Goal: Navigation & Orientation: Find specific page/section

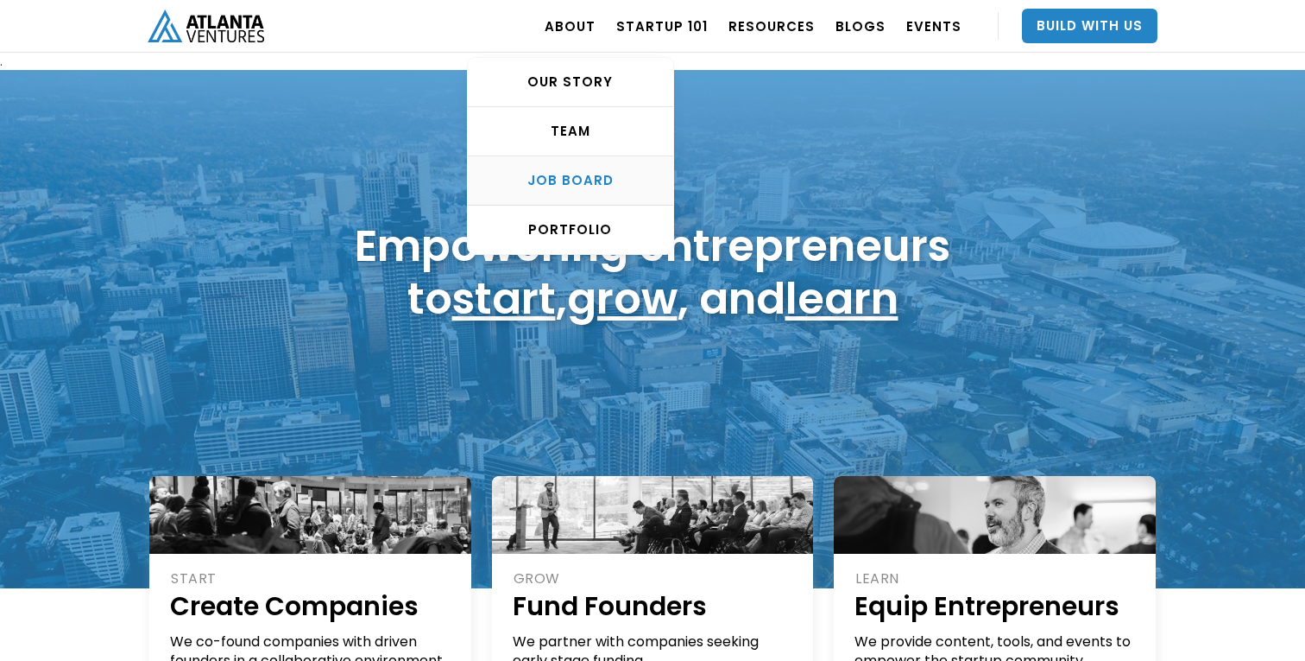
click at [601, 176] on div "Job Board" at bounding box center [570, 180] width 205 height 17
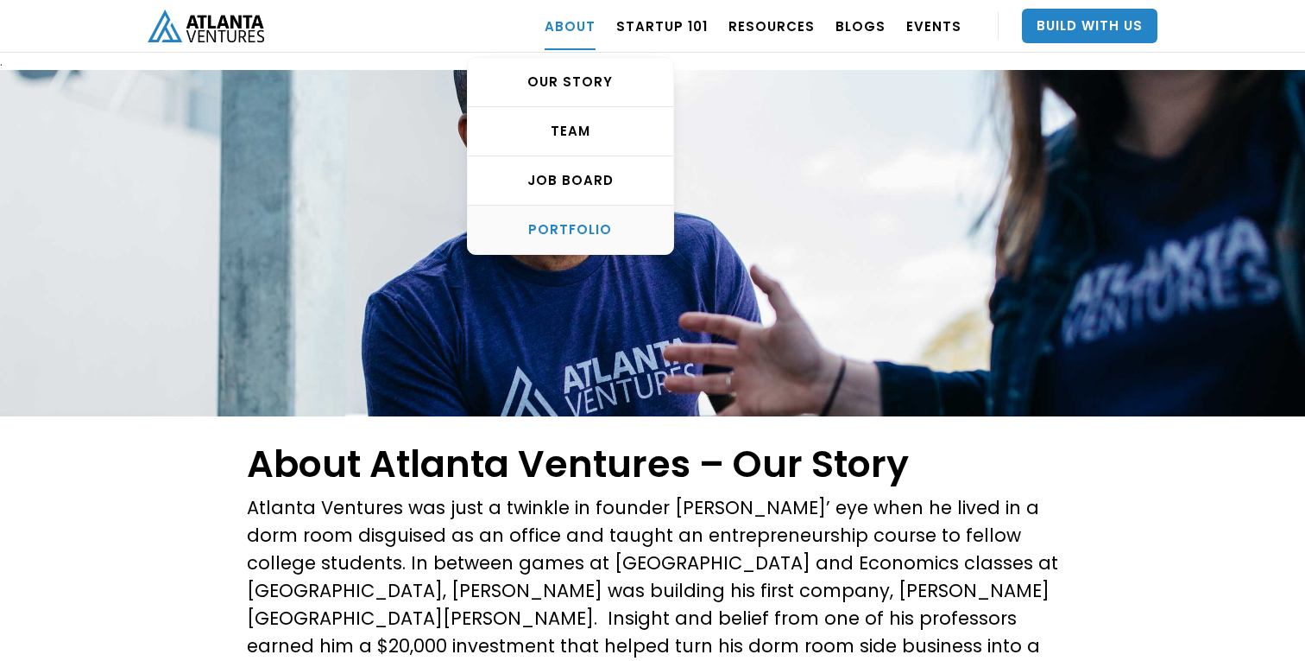
click at [599, 250] on link "PORTFOLIO" at bounding box center [570, 229] width 205 height 48
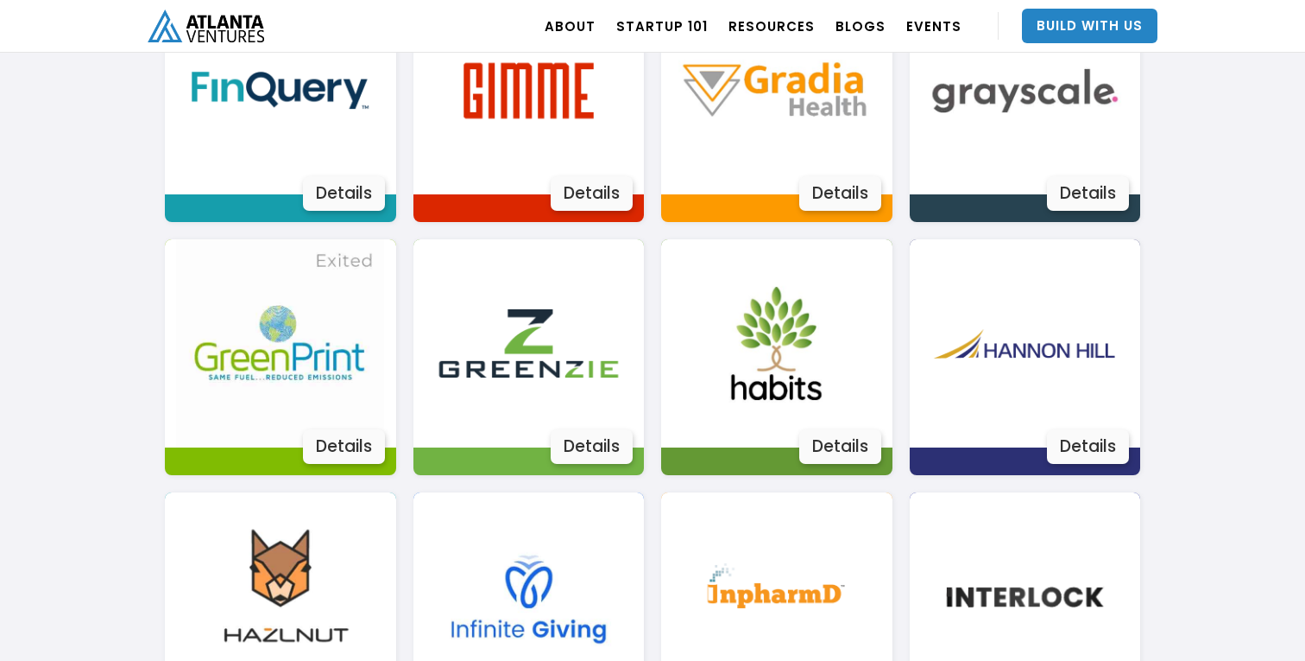
scroll to position [1817, 0]
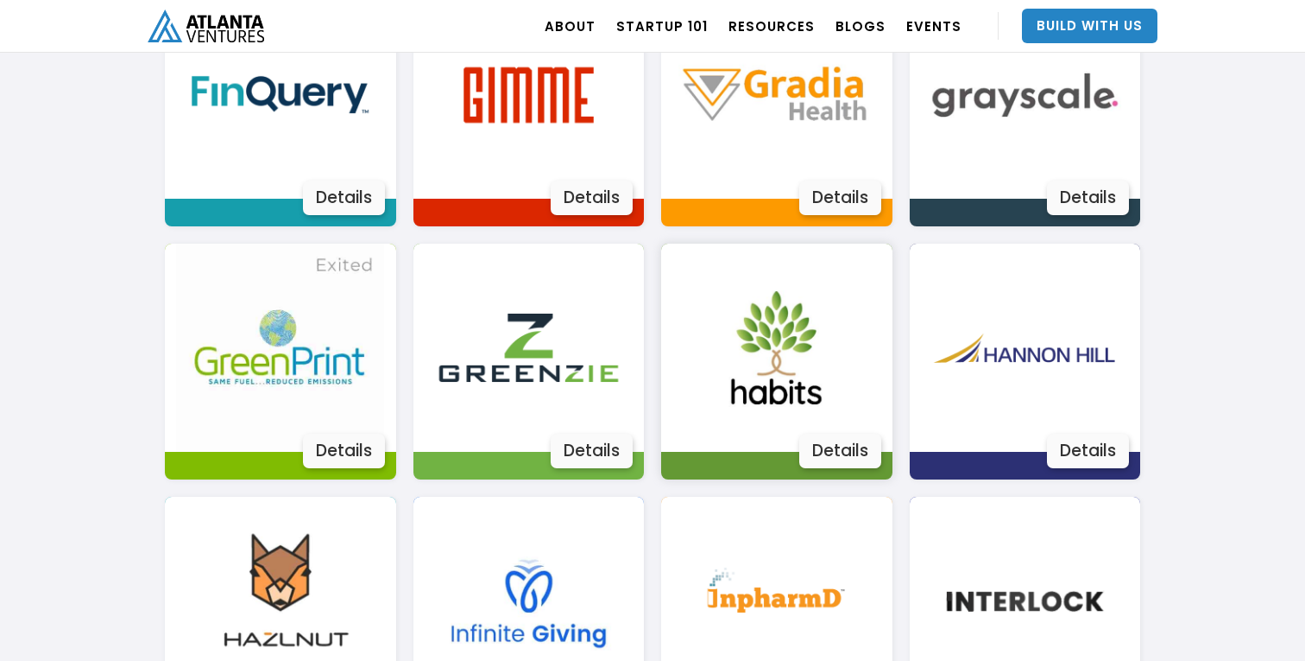
click at [730, 372] on img at bounding box center [777, 347] width 208 height 208
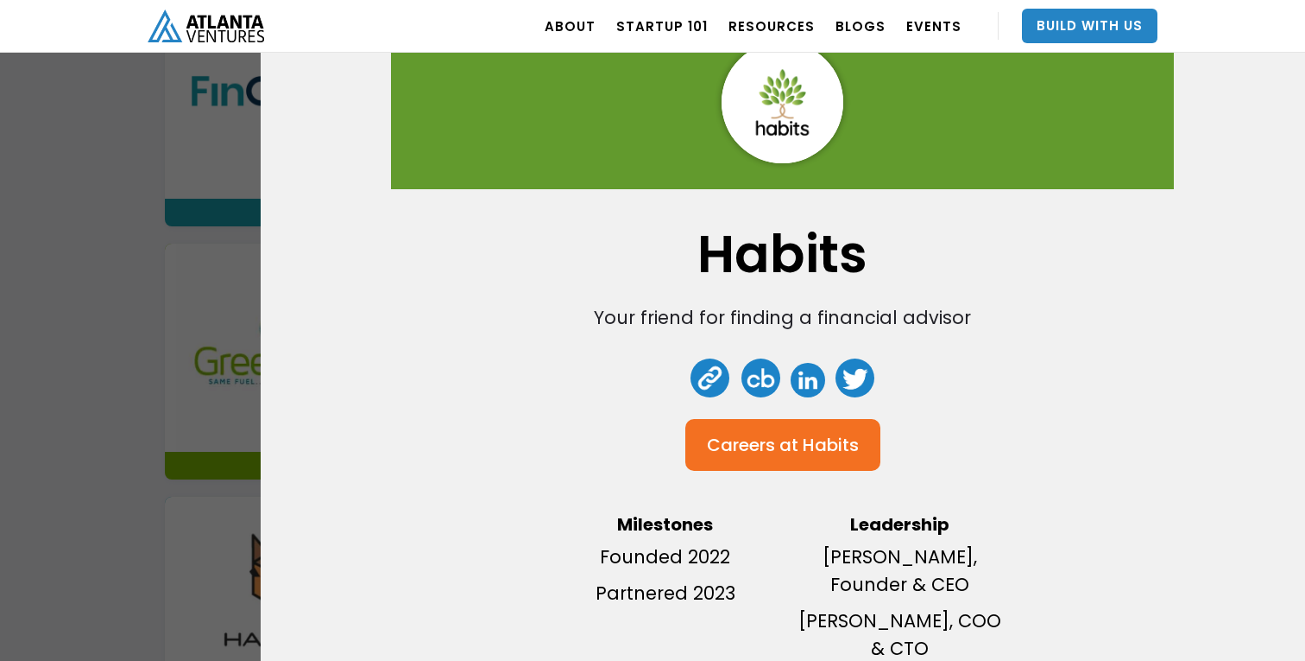
scroll to position [93, 0]
